Goal: Register for event/course

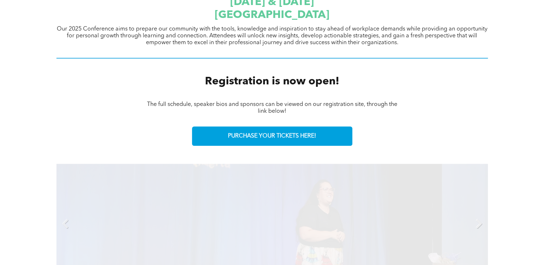
scroll to position [288, 0]
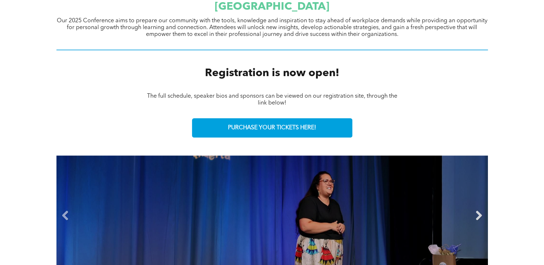
click at [478, 214] on link "Next" at bounding box center [479, 216] width 11 height 11
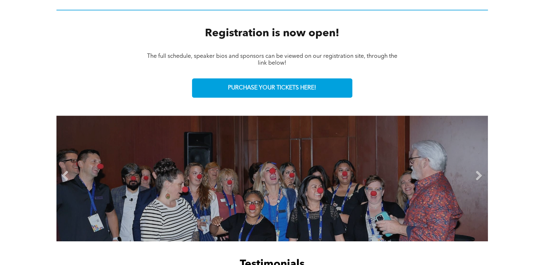
scroll to position [432, 0]
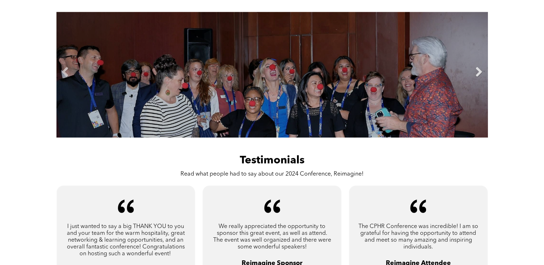
click at [480, 69] on link "Next" at bounding box center [479, 72] width 11 height 11
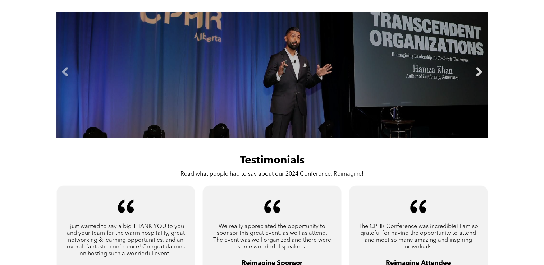
click at [480, 69] on link "Next" at bounding box center [479, 72] width 11 height 11
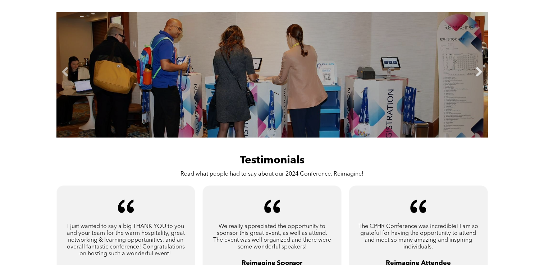
click at [480, 69] on link "Next" at bounding box center [479, 72] width 11 height 11
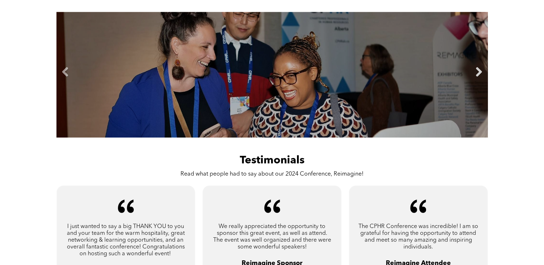
click at [480, 69] on link "Next" at bounding box center [479, 72] width 11 height 11
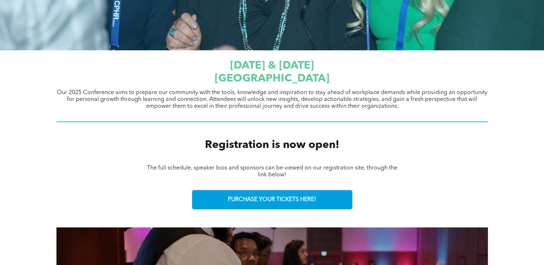
scroll to position [288, 0]
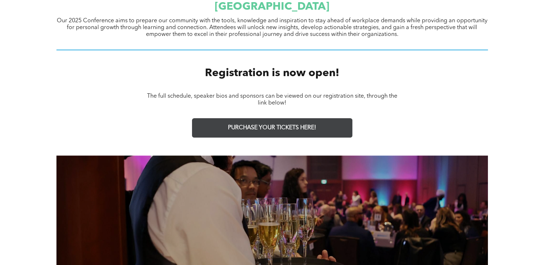
click at [288, 129] on span "PURCHASE YOUR TICKETS HERE!" at bounding box center [272, 128] width 88 height 7
